Goal: Task Accomplishment & Management: Use online tool/utility

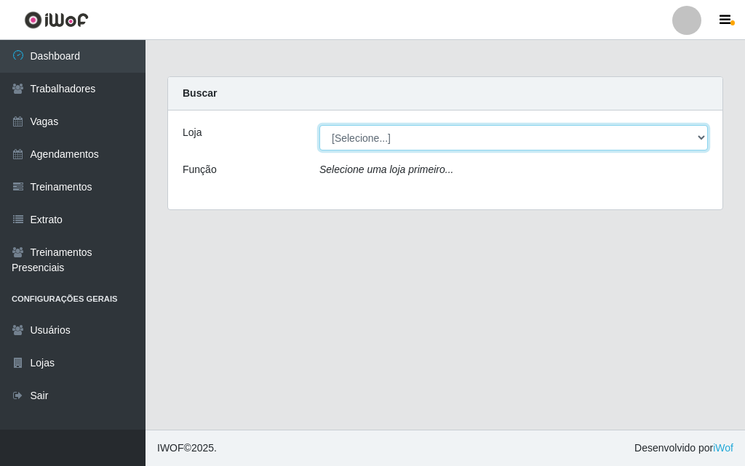
click at [346, 135] on select "[Selecione...] A fazendinha" at bounding box center [513, 137] width 388 height 25
select select "70"
click at [319, 125] on select "[Selecione...] A fazendinha" at bounding box center [513, 137] width 388 height 25
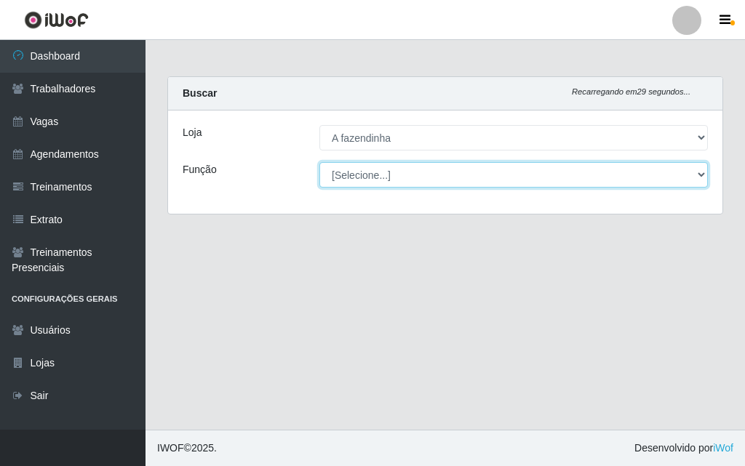
drag, startPoint x: 351, startPoint y: 187, endPoint x: 353, endPoint y: 172, distance: 14.6
click at [353, 172] on select "[Selecione...] ASG ASG + ASG ++ Balconista Embalador Embalador + Embalador ++ O…" at bounding box center [513, 174] width 388 height 25
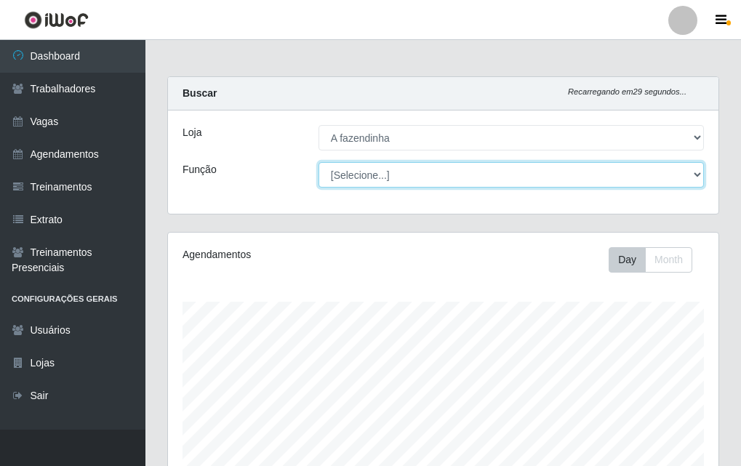
scroll to position [302, 551]
select select "79"
click at [319, 162] on select "[Selecione...] ASG ASG + ASG ++ Balconista Embalador Embalador + Embalador ++ O…" at bounding box center [512, 174] width 386 height 25
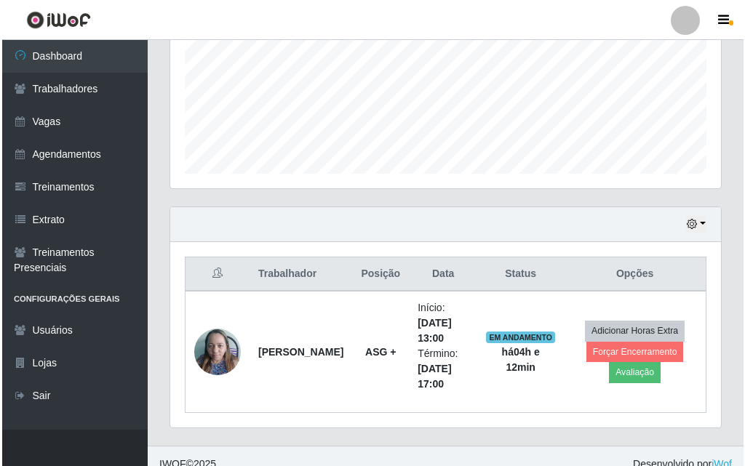
scroll to position [362, 0]
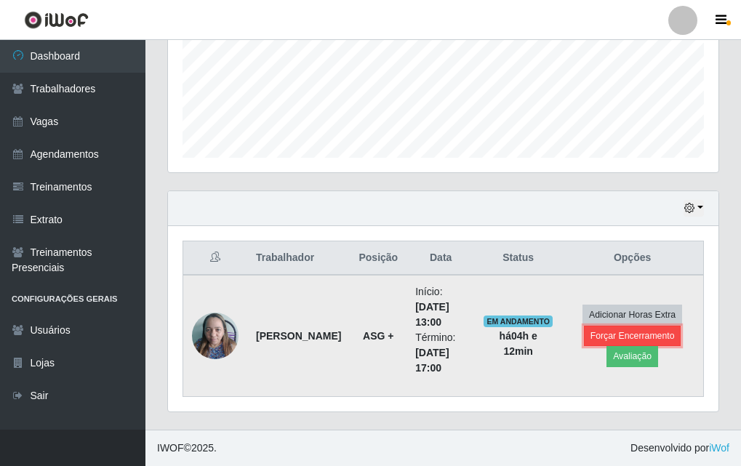
click at [625, 335] on button "Forçar Encerramento" at bounding box center [632, 336] width 97 height 20
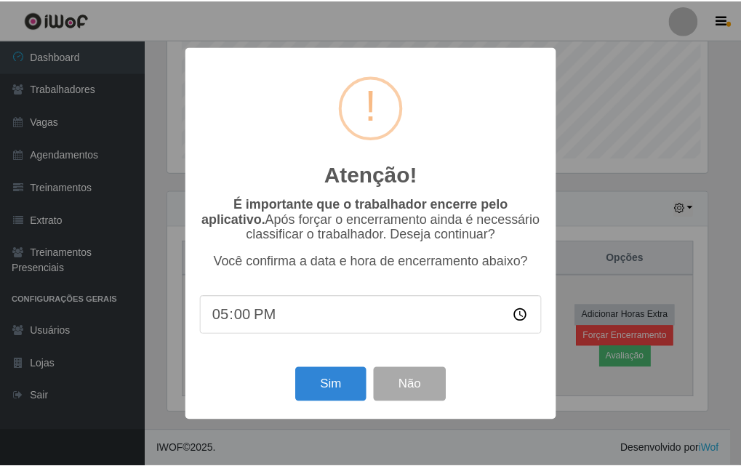
scroll to position [302, 543]
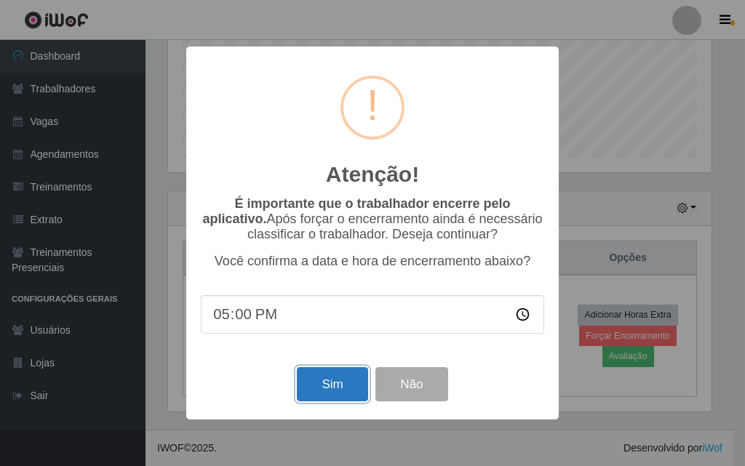
click at [336, 382] on button "Sim" at bounding box center [332, 384] width 71 height 34
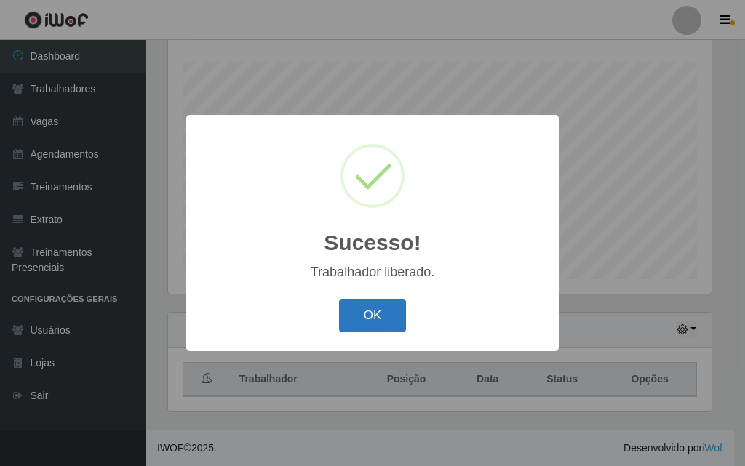
click at [384, 309] on button "OK" at bounding box center [373, 316] width 68 height 34
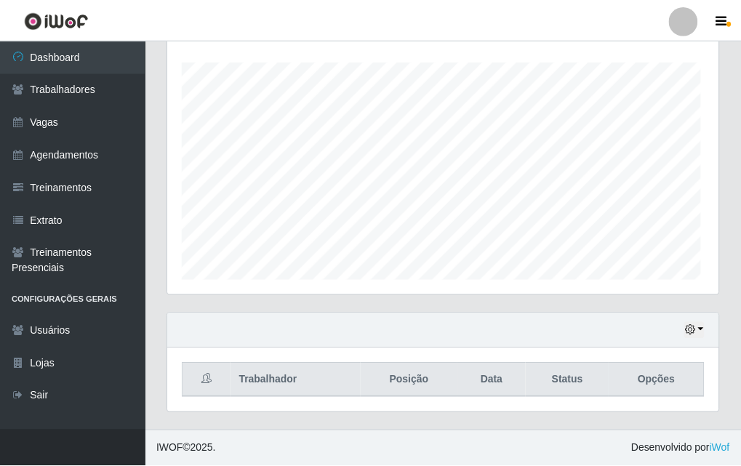
scroll to position [302, 551]
